Goal: Navigation & Orientation: Understand site structure

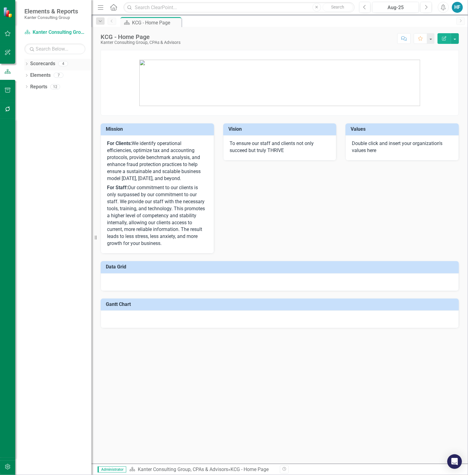
click at [48, 62] on link "Scorecards" at bounding box center [42, 63] width 25 height 7
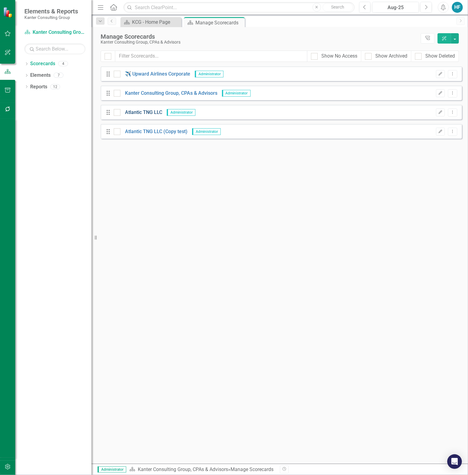
click at [139, 113] on link "Atlantic TNG LLC" at bounding box center [141, 112] width 42 height 7
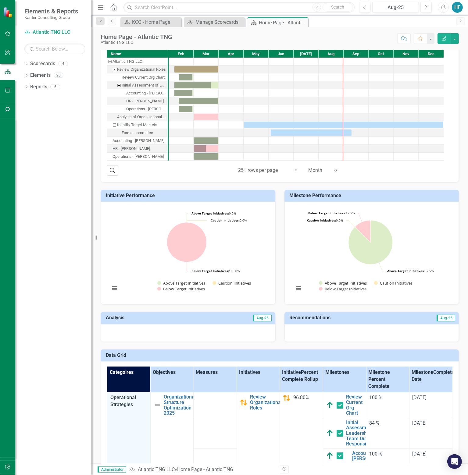
scroll to position [122, 0]
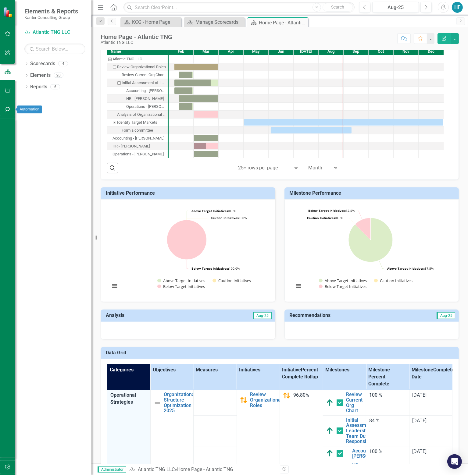
click at [9, 107] on icon "button" at bounding box center [7, 109] width 5 height 5
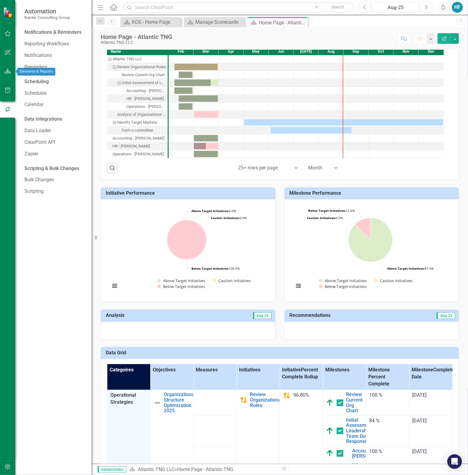
click at [8, 78] on button "button" at bounding box center [8, 71] width 14 height 13
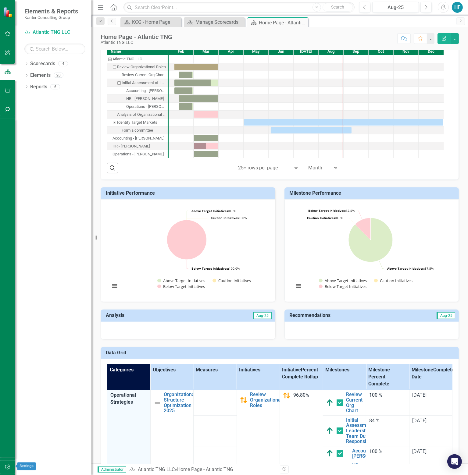
click at [10, 468] on icon "button" at bounding box center [8, 466] width 6 height 5
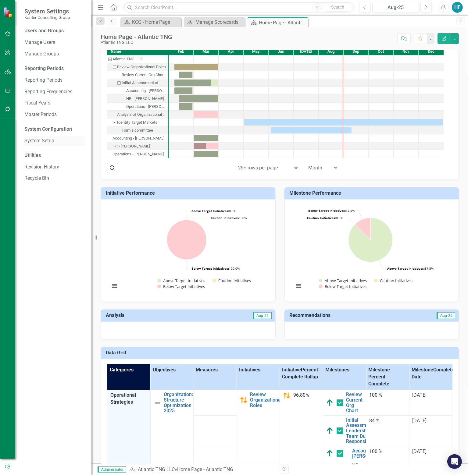
click at [50, 139] on link "System Setup" at bounding box center [54, 140] width 61 height 7
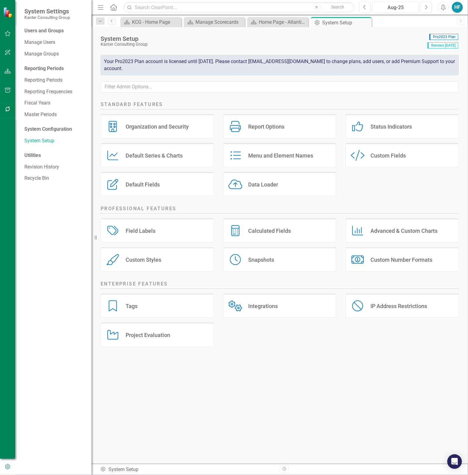
click at [364, 229] on icon "Charts" at bounding box center [357, 230] width 14 height 11
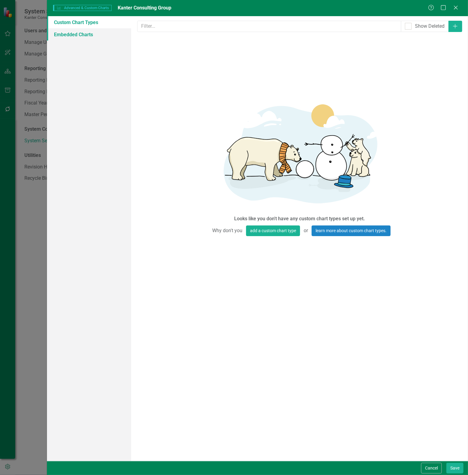
click at [73, 34] on link "Embedded Charts" at bounding box center [89, 34] width 84 height 12
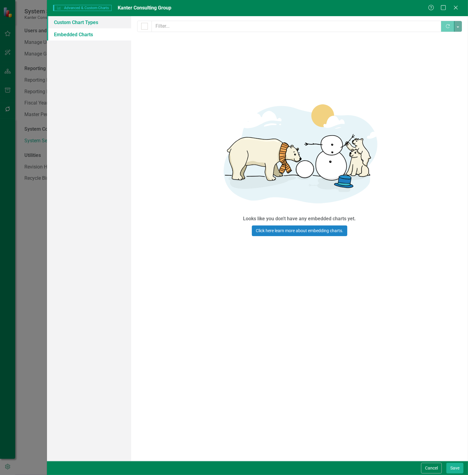
click at [96, 21] on link "Custom Chart Types" at bounding box center [89, 22] width 84 height 12
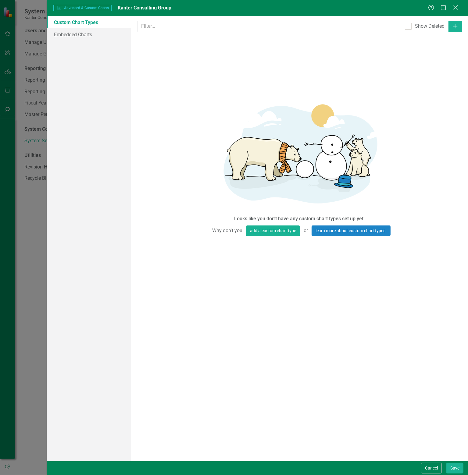
click at [454, 7] on icon "Close" at bounding box center [456, 8] width 8 height 6
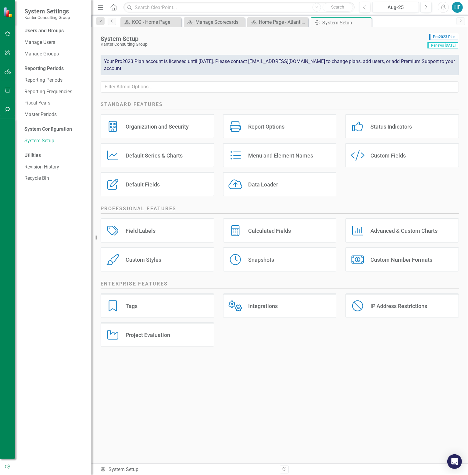
click at [386, 126] on div "Status Indicators" at bounding box center [390, 126] width 41 height 7
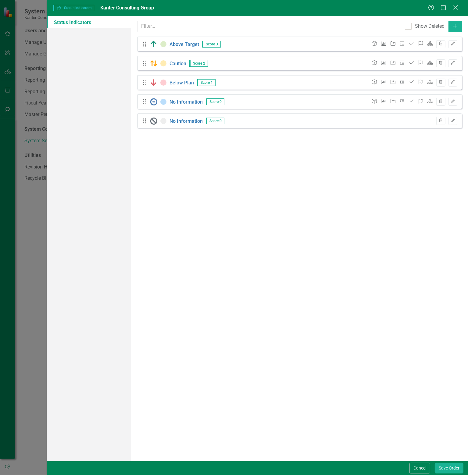
click at [457, 6] on icon at bounding box center [455, 7] width 5 height 5
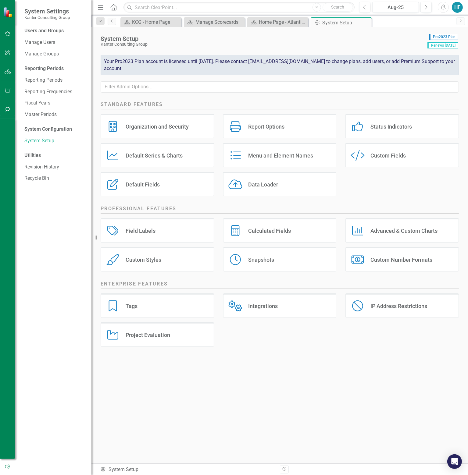
click at [134, 155] on div "Default Series & Charts" at bounding box center [154, 155] width 57 height 7
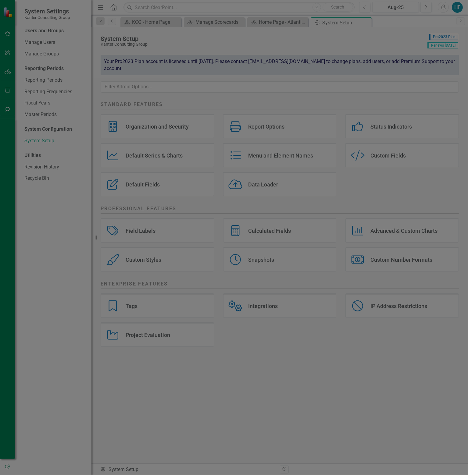
click at [71, 31] on link "Charts" at bounding box center [89, 34] width 84 height 12
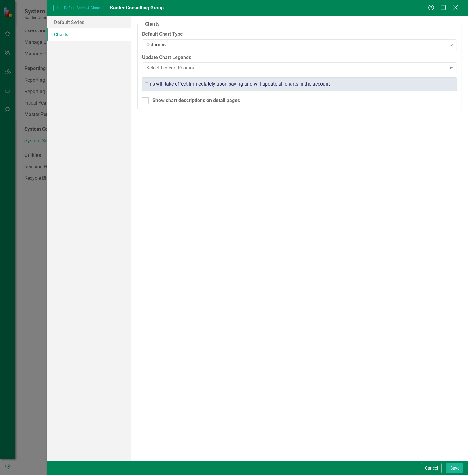
click at [458, 7] on icon "Close" at bounding box center [456, 8] width 8 height 6
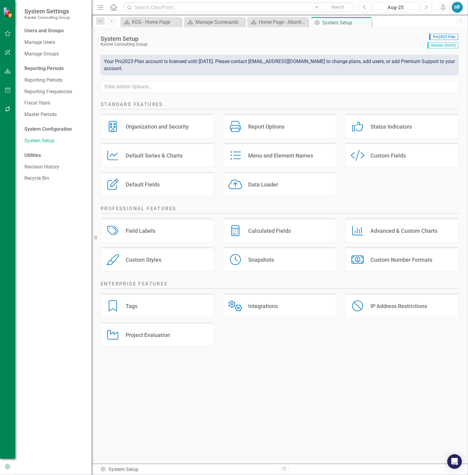
click at [251, 308] on div "Integrations" at bounding box center [263, 306] width 30 height 7
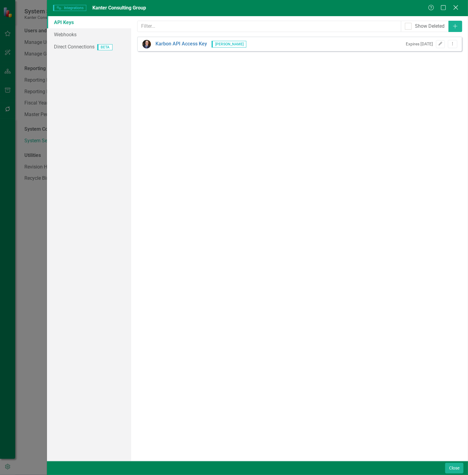
click at [456, 9] on icon "Close" at bounding box center [456, 8] width 8 height 6
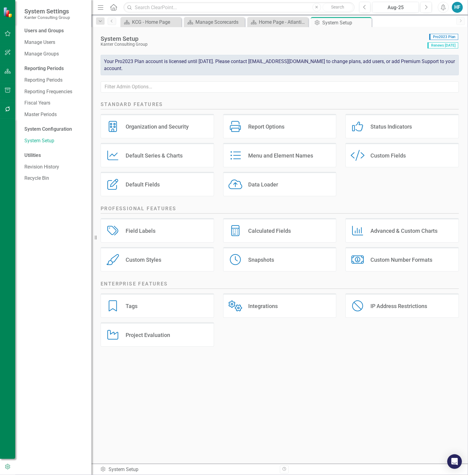
click at [146, 333] on div "Project Evaluation" at bounding box center [148, 335] width 44 height 7
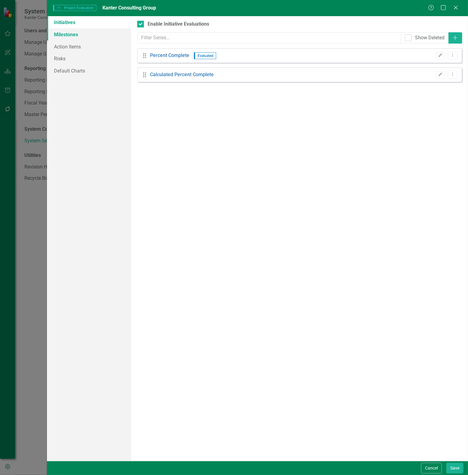
click at [73, 33] on link "Milestones" at bounding box center [89, 34] width 84 height 12
click at [71, 45] on link "Action Items" at bounding box center [89, 47] width 84 height 12
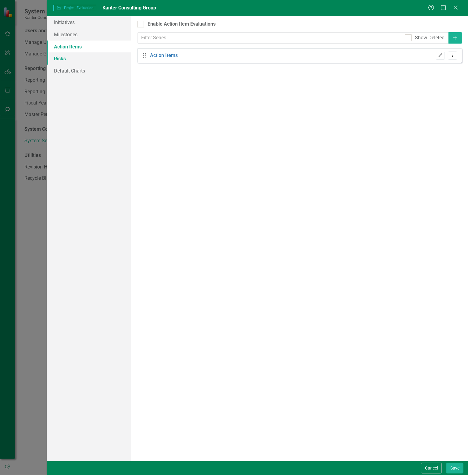
click at [70, 56] on link "Risks" at bounding box center [89, 58] width 84 height 12
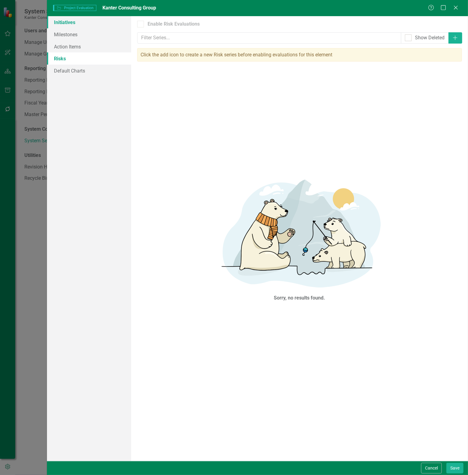
click at [72, 25] on link "Initiatives" at bounding box center [89, 22] width 84 height 12
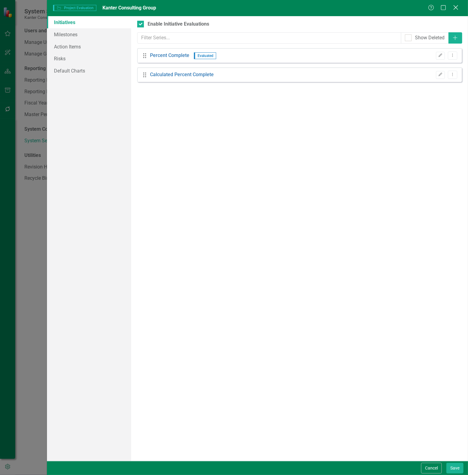
click at [453, 8] on icon "Close" at bounding box center [456, 8] width 8 height 6
